Goal: Task Accomplishment & Management: Manage account settings

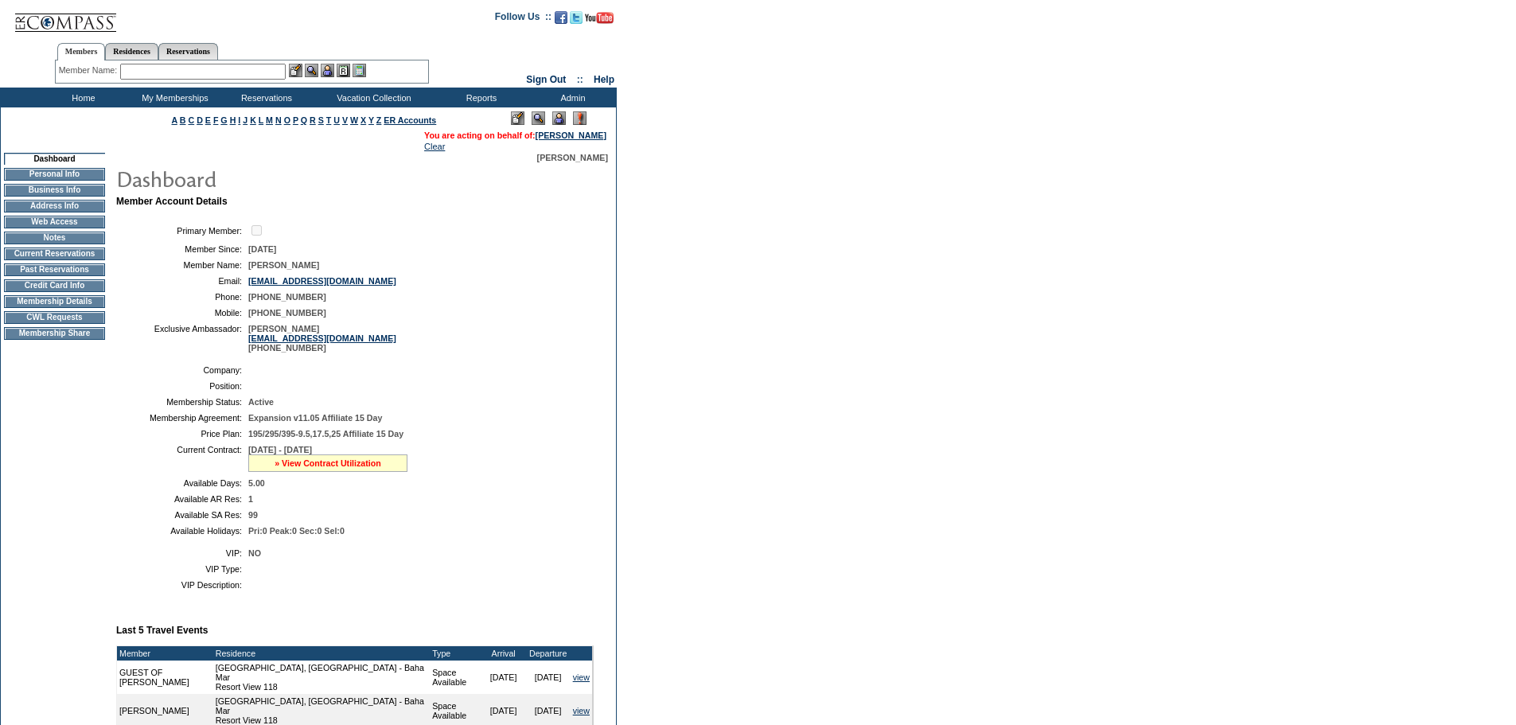
click at [320, 468] on link "» View Contract Utilization" at bounding box center [327, 463] width 107 height 10
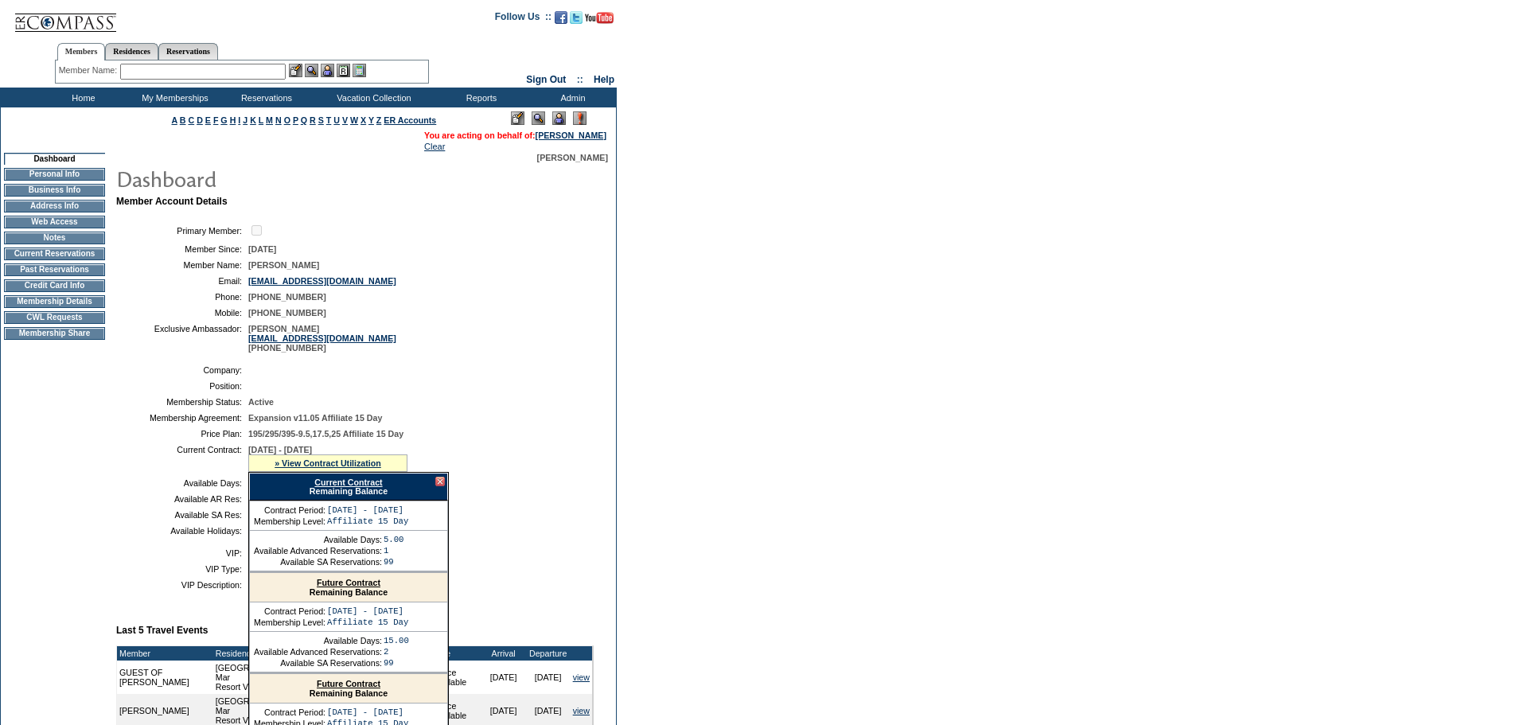
click at [361, 487] on link "Current Contract" at bounding box center [348, 482] width 68 height 10
click at [443, 486] on div at bounding box center [440, 482] width 10 height 10
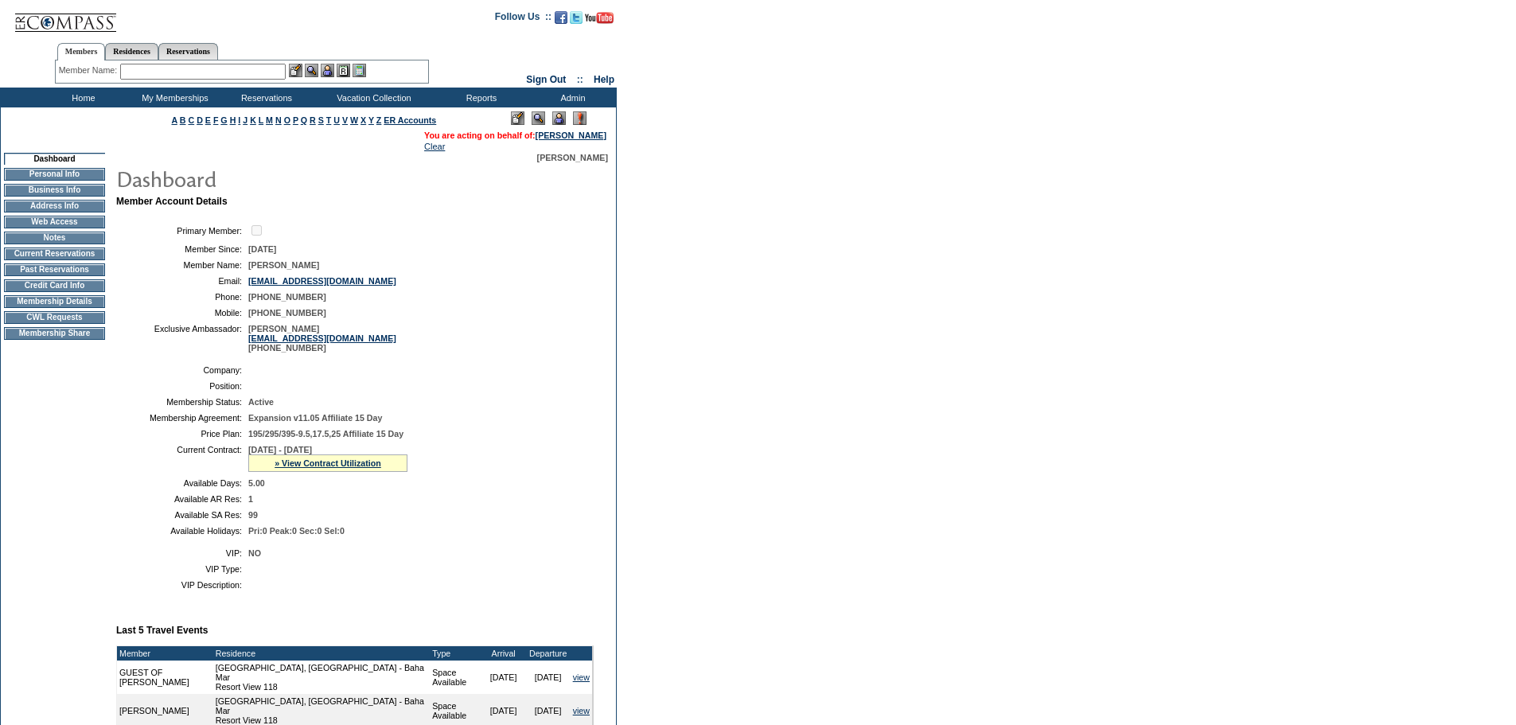
click at [857, 111] on form "Follow Us ::" at bounding box center [758, 513] width 1516 height 1026
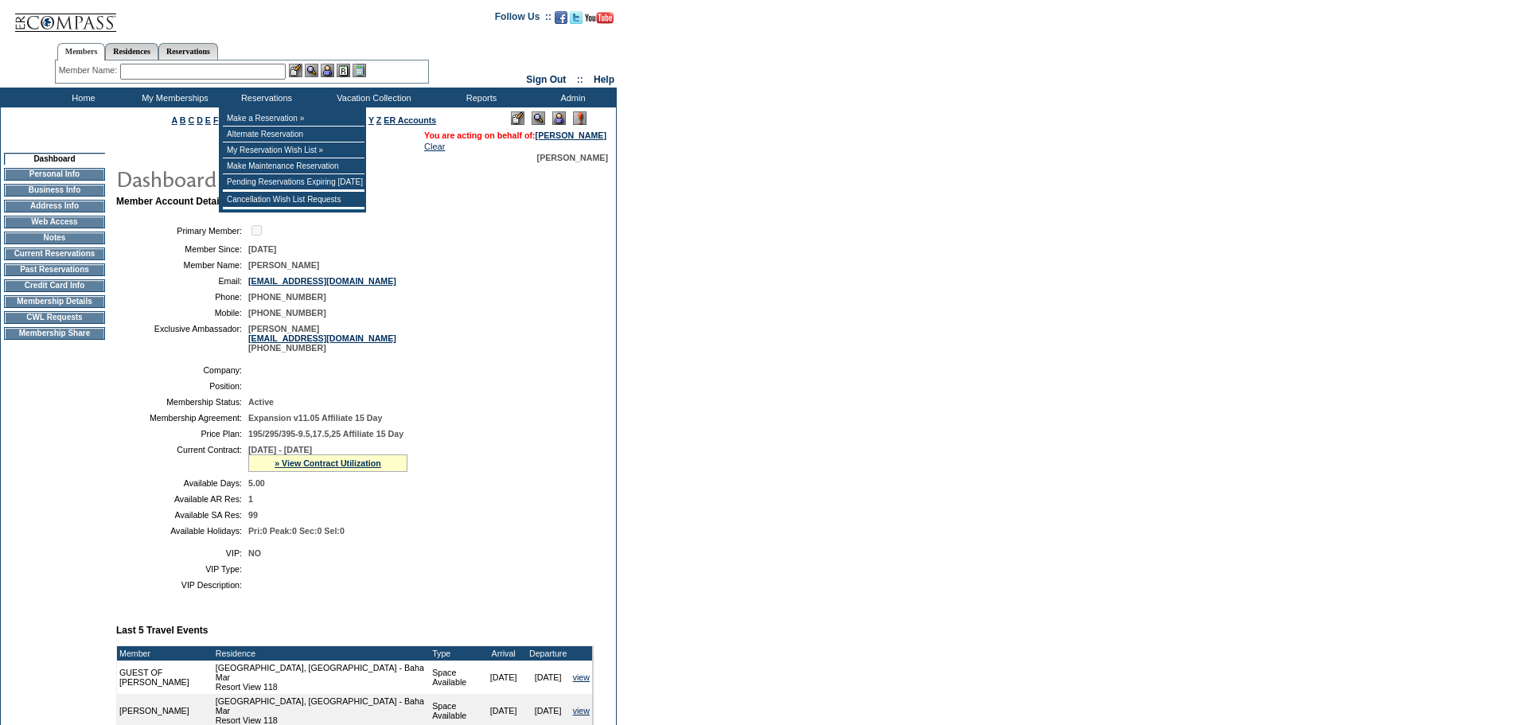
click at [251, 72] on input "text" at bounding box center [202, 72] width 165 height 16
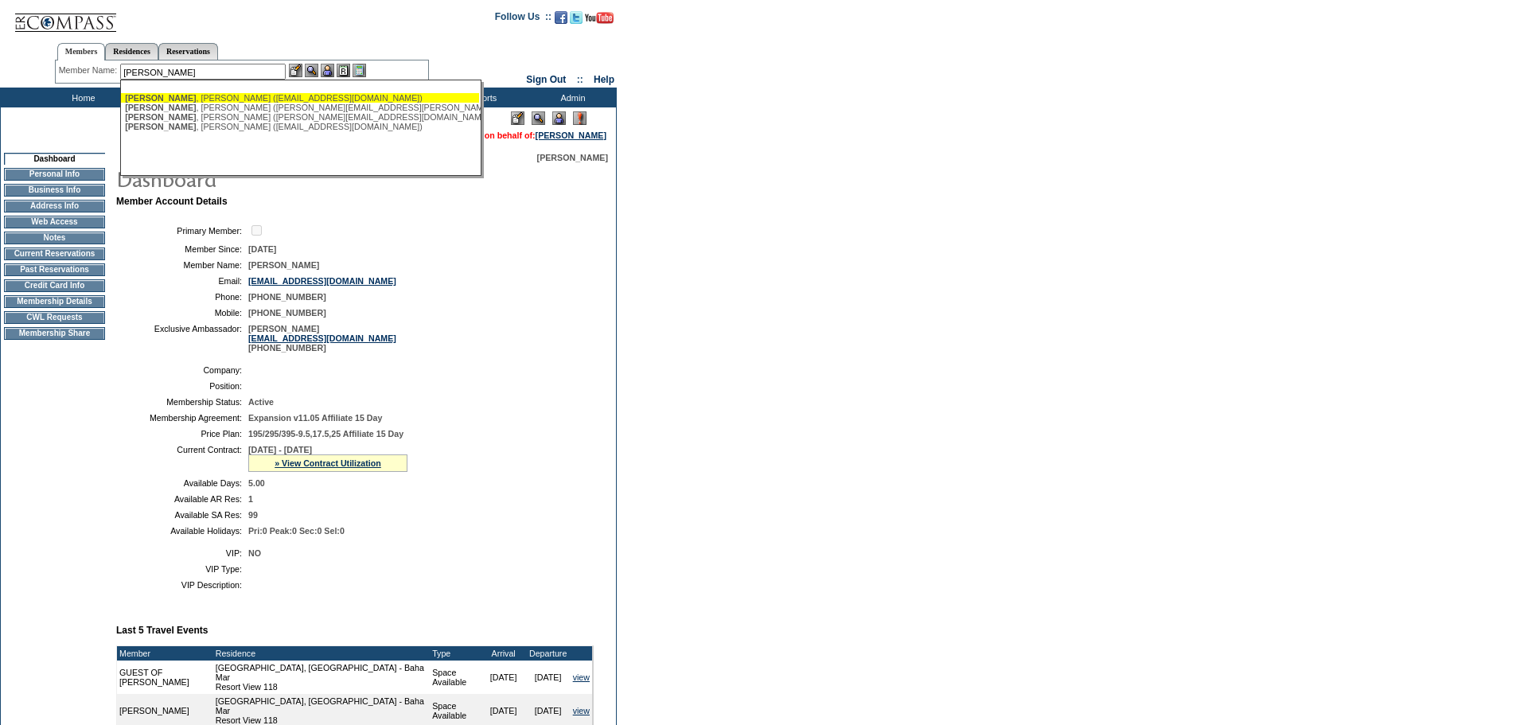
click at [241, 99] on div "McNear , Catherine (cathmcnear@me.com)" at bounding box center [300, 98] width 350 height 10
type input "McNear, Catherine (cathmcnear@me.com)"
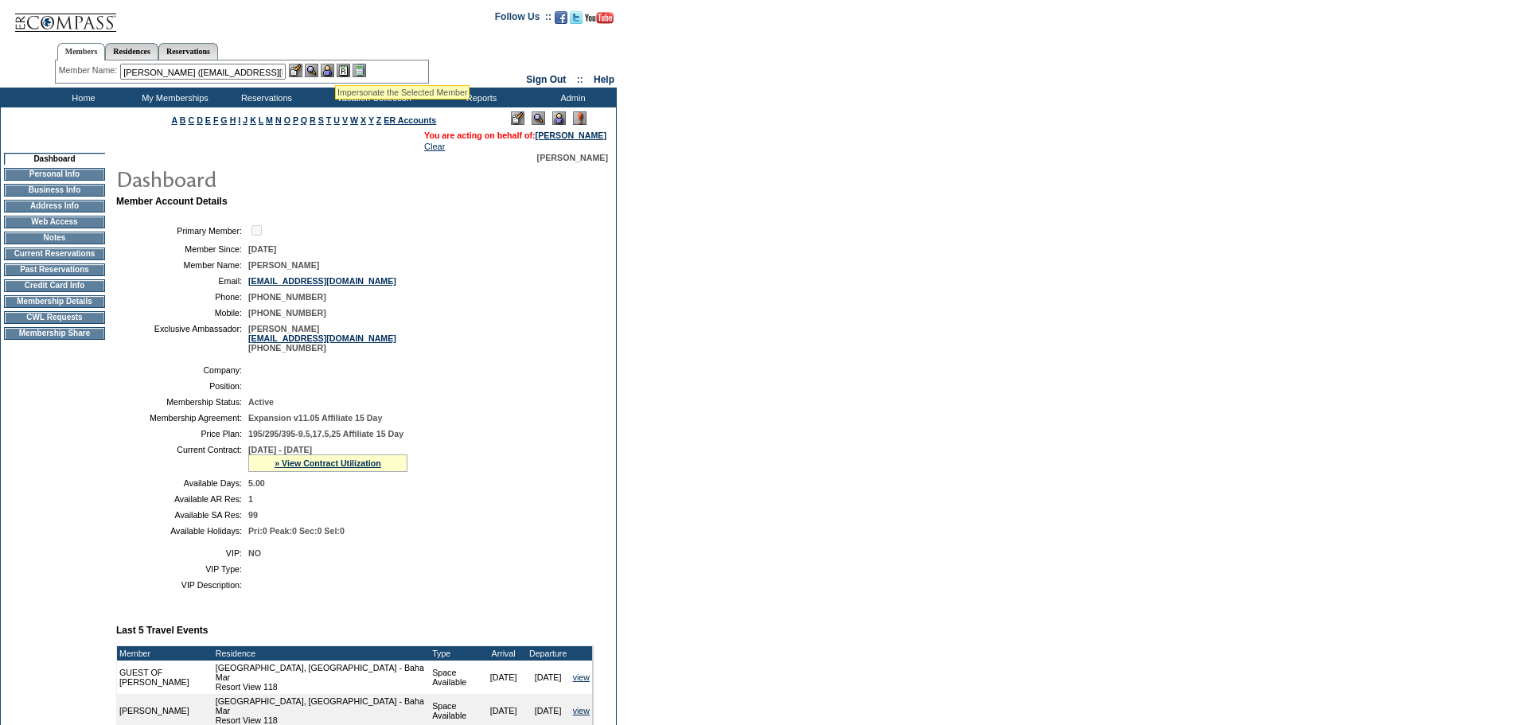
click at [334, 65] on img at bounding box center [328, 71] width 14 height 14
click at [316, 71] on img at bounding box center [312, 71] width 14 height 14
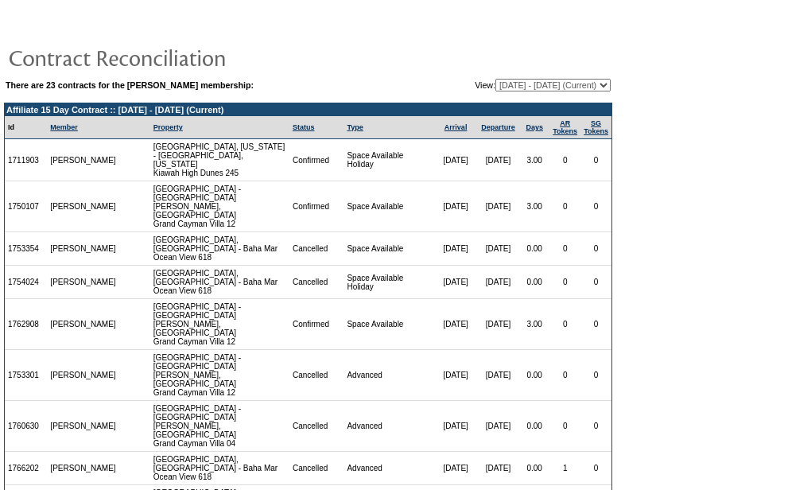
click at [496, 85] on select "[DATE] - [DATE] [DATE] - [DATE] [DATE] - [DATE] [DATE] - [DATE] [DATE] - [DATE]…" at bounding box center [553, 85] width 115 height 13
select select "118824"
click at [496, 80] on select "[DATE] - [DATE] [DATE] - [DATE] [DATE] - [DATE] [DATE] - [DATE] [DATE] - [DATE]…" at bounding box center [553, 85] width 115 height 13
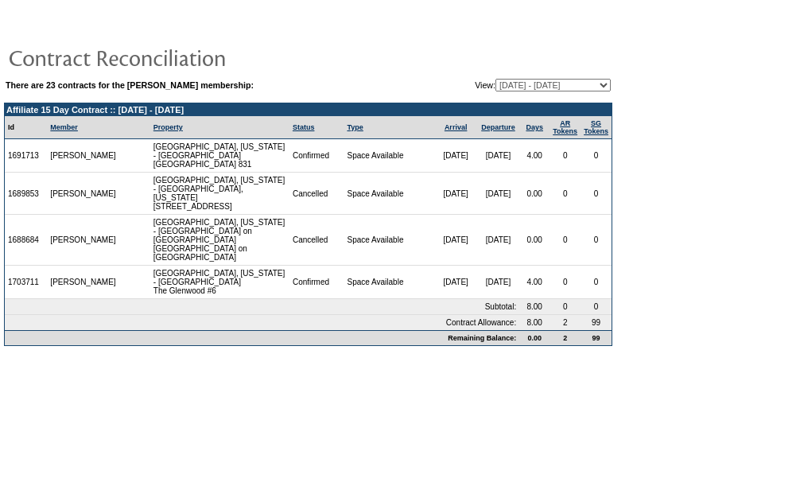
click at [568, 85] on select "[DATE] - [DATE] [DATE] - [DATE] [DATE] - [DATE] [DATE] - [DATE] [DATE] - [DATE]…" at bounding box center [553, 85] width 115 height 13
select select "108548"
click at [496, 80] on select "[DATE] - [DATE] [DATE] - [DATE] [DATE] - [DATE] [DATE] - [DATE] [DATE] - [DATE]…" at bounding box center [553, 85] width 115 height 13
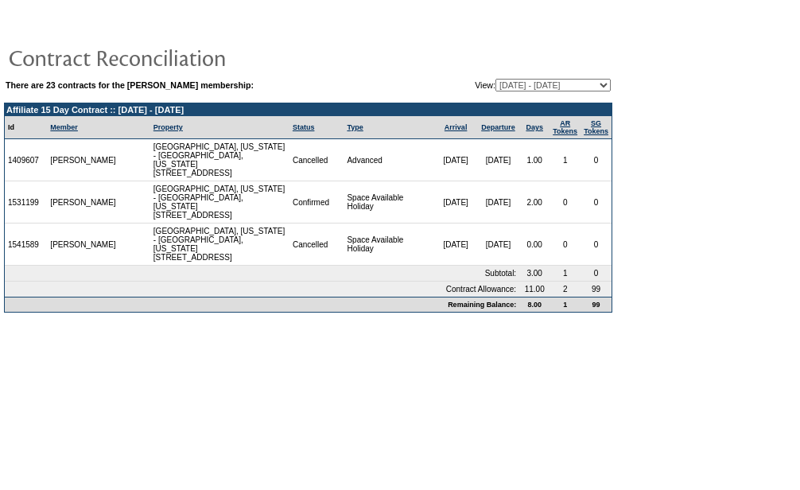
click at [579, 77] on table "There are 23 contracts for the [PERSON_NAME] membership: View: [DATE] - [DATE] …" at bounding box center [308, 163] width 617 height 307
click at [578, 81] on select "[DATE] - [DATE] [DATE] - [DATE] [DATE] - [DATE] [DATE] - [DATE] [DATE] - [DATE]…" at bounding box center [553, 85] width 115 height 13
select select "103488"
click at [496, 80] on select "[DATE] - [DATE] [DATE] - [DATE] [DATE] - [DATE] [DATE] - [DATE] [DATE] - [DATE]…" at bounding box center [553, 85] width 115 height 13
